Goal: Task Accomplishment & Management: Use online tool/utility

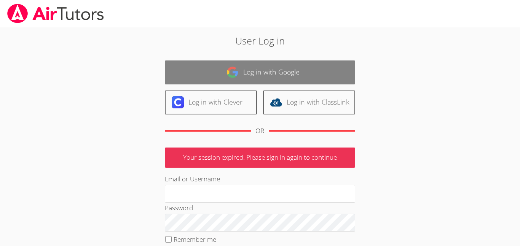
type input "[EMAIL_ADDRESS][PERSON_NAME][DOMAIN_NAME]"
click at [270, 69] on link "Log in with Google" at bounding box center [260, 73] width 190 height 24
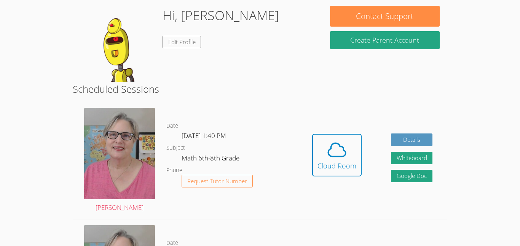
scroll to position [127, 0]
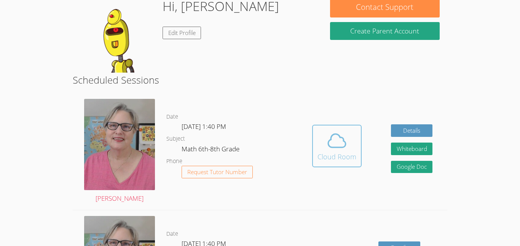
click at [341, 145] on icon at bounding box center [336, 140] width 21 height 21
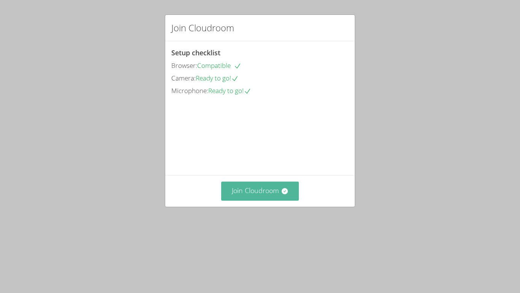
click at [278, 200] on button "Join Cloudroom" at bounding box center [260, 190] width 78 height 19
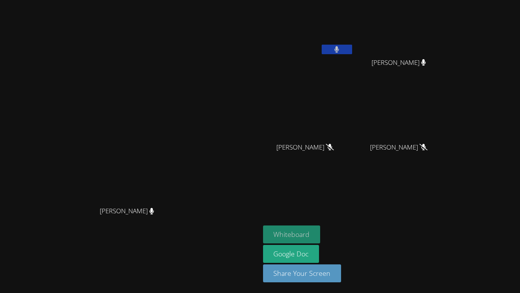
click at [321, 231] on button "Whiteboard" at bounding box center [292, 234] width 58 height 18
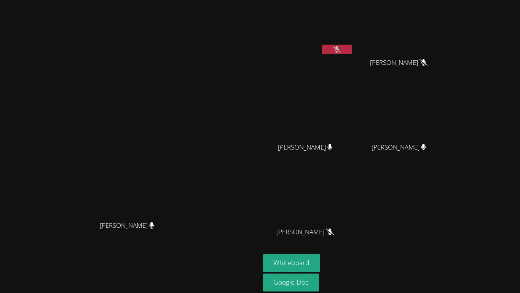
click at [341, 48] on icon at bounding box center [337, 49] width 8 height 6
click at [352, 50] on button at bounding box center [337, 50] width 30 height 10
click at [352, 53] on button at bounding box center [337, 50] width 30 height 10
